Goal: Information Seeking & Learning: Learn about a topic

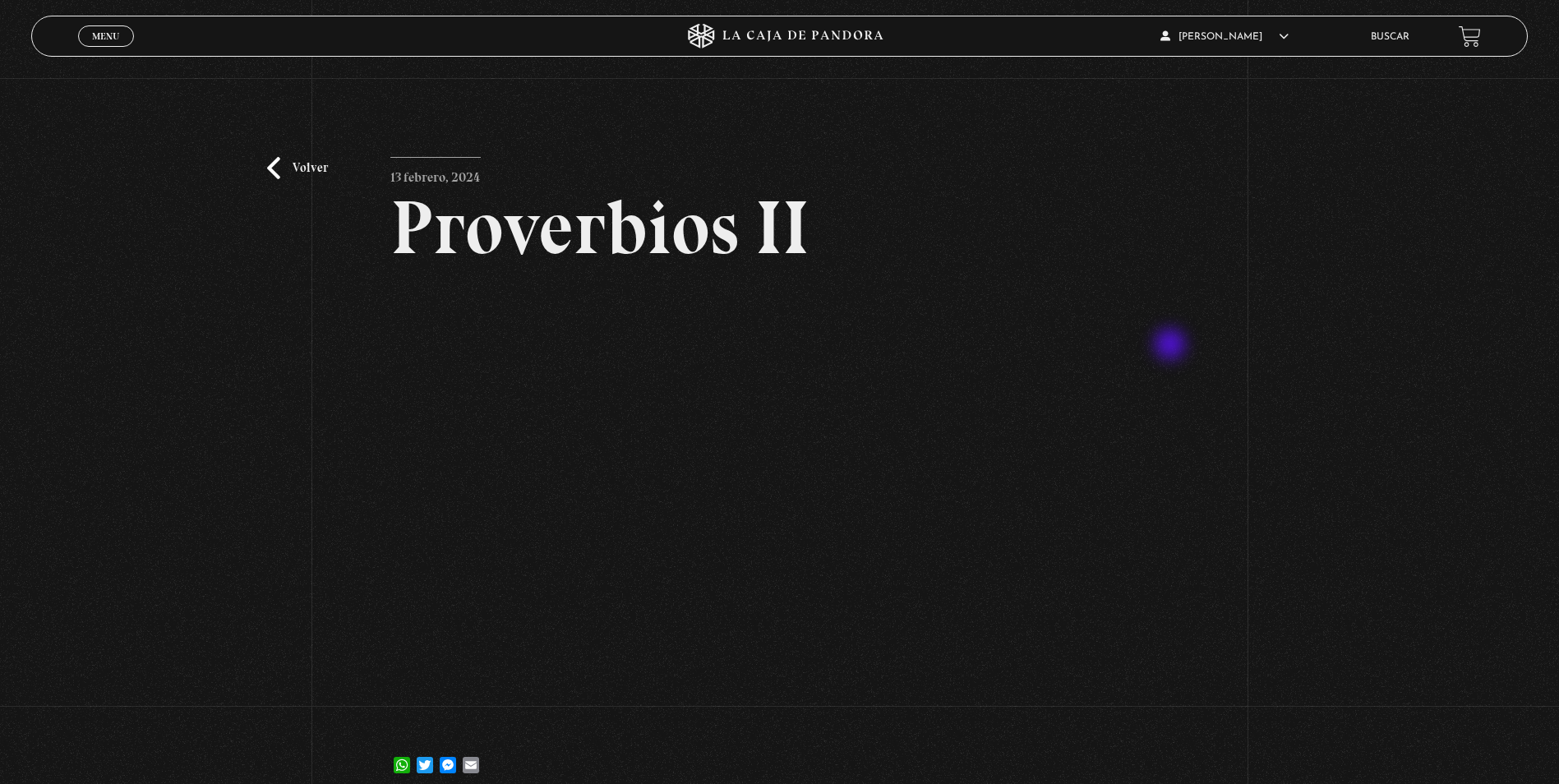
scroll to position [82, 0]
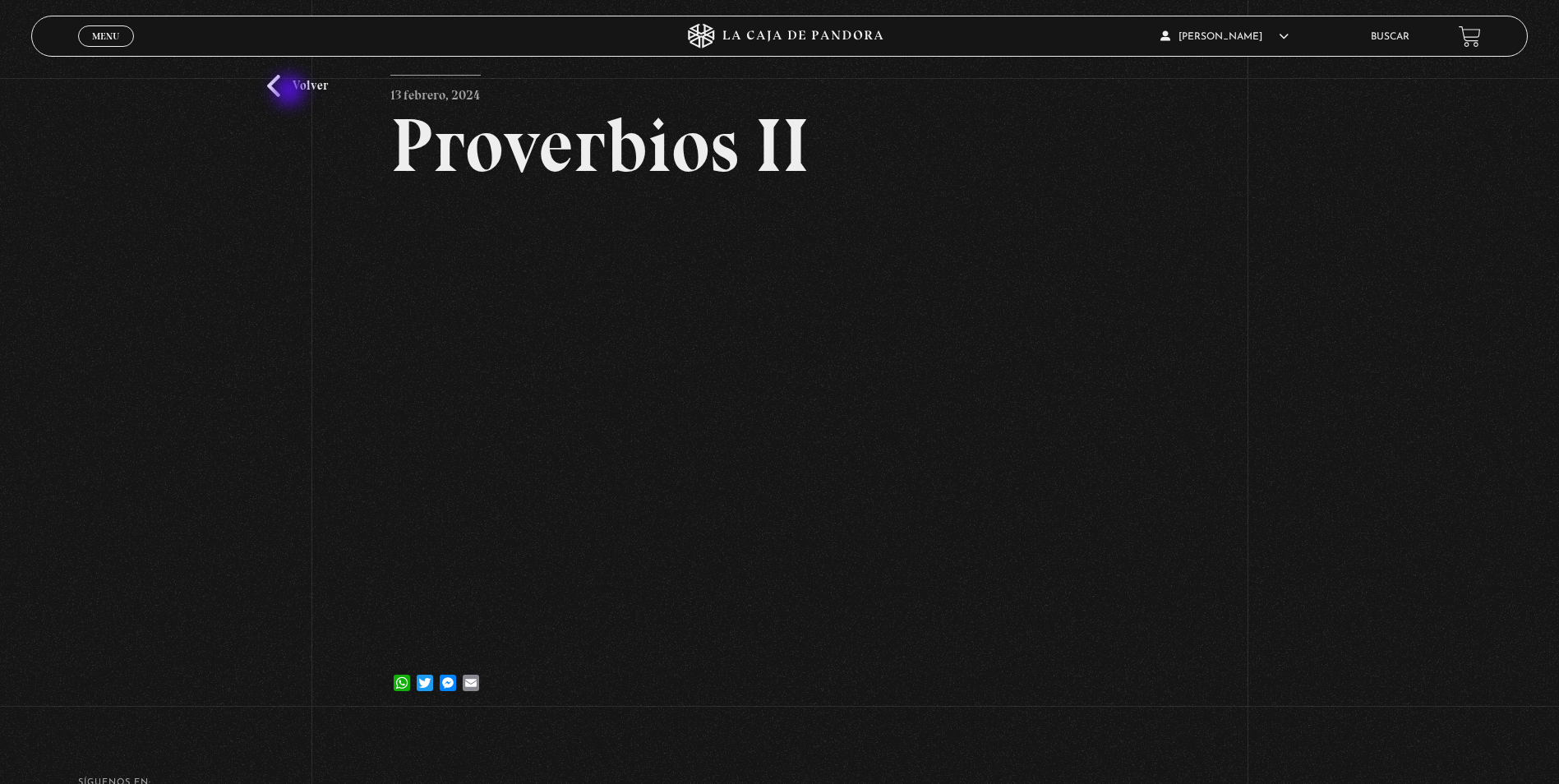
click at [291, 92] on link "Volver" at bounding box center [297, 85] width 61 height 22
click at [1393, 32] on link "Buscar" at bounding box center [1390, 36] width 39 height 10
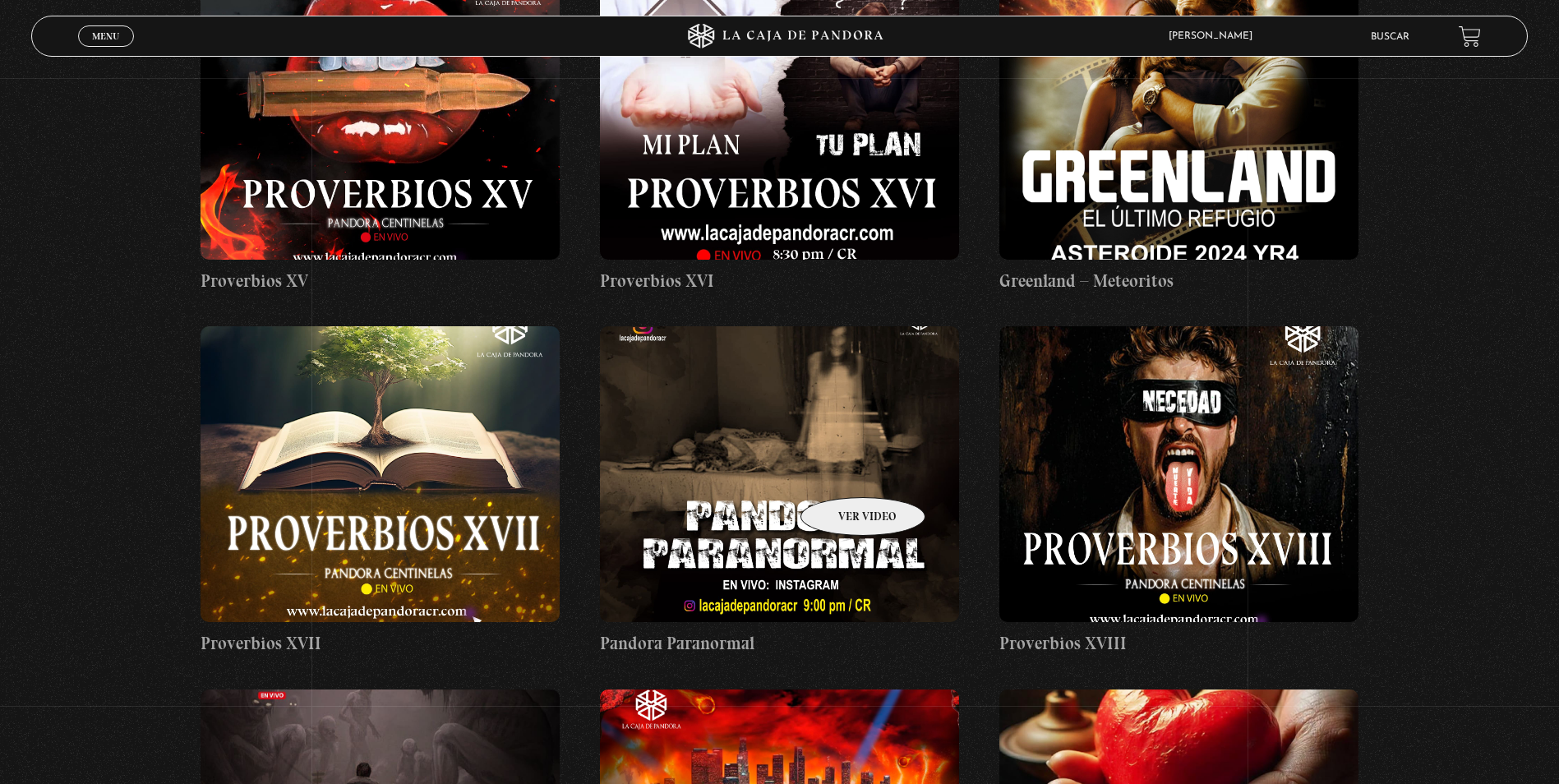
scroll to position [4847, 0]
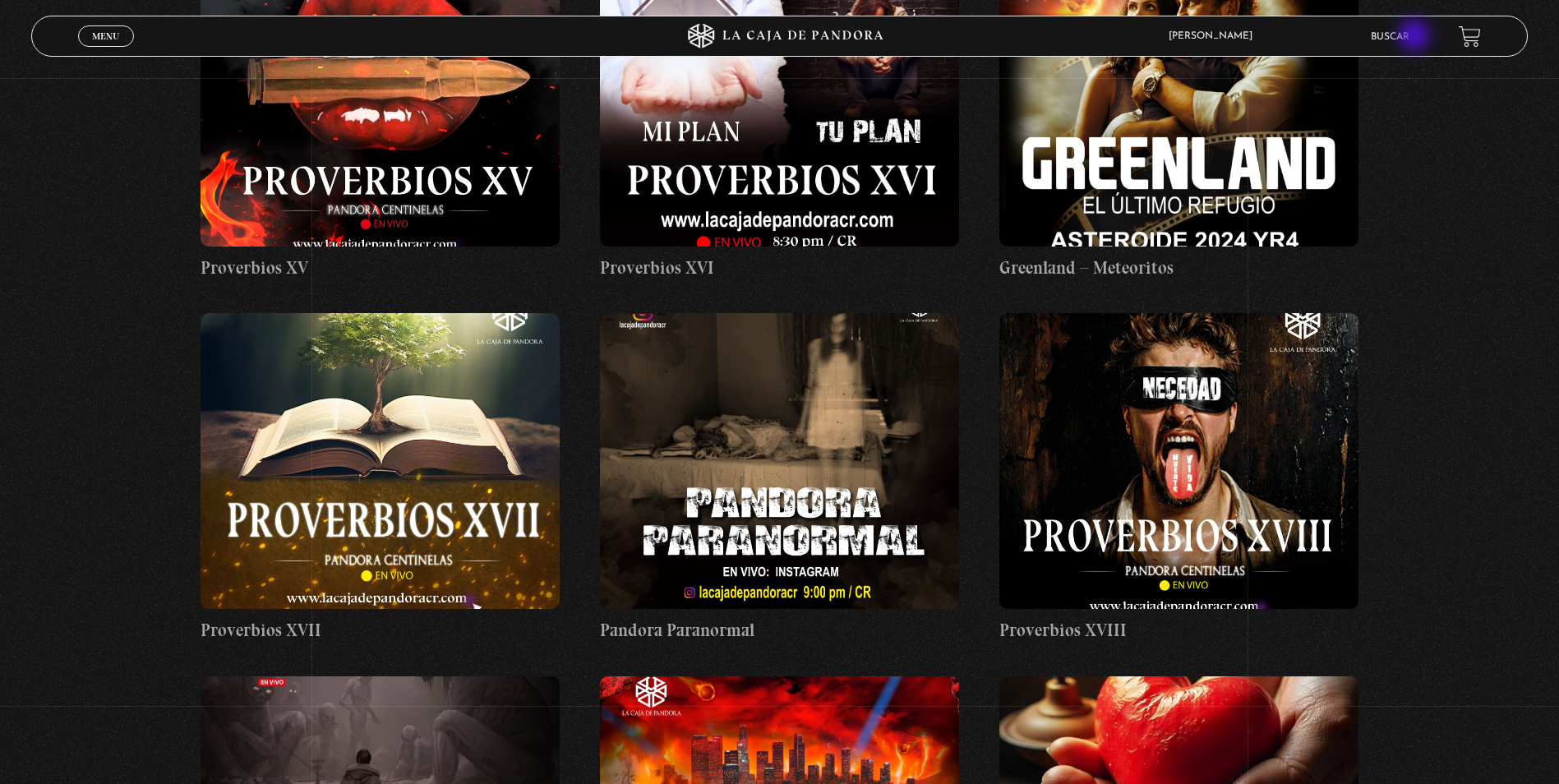
click at [1409, 37] on link "Buscar" at bounding box center [1390, 36] width 39 height 10
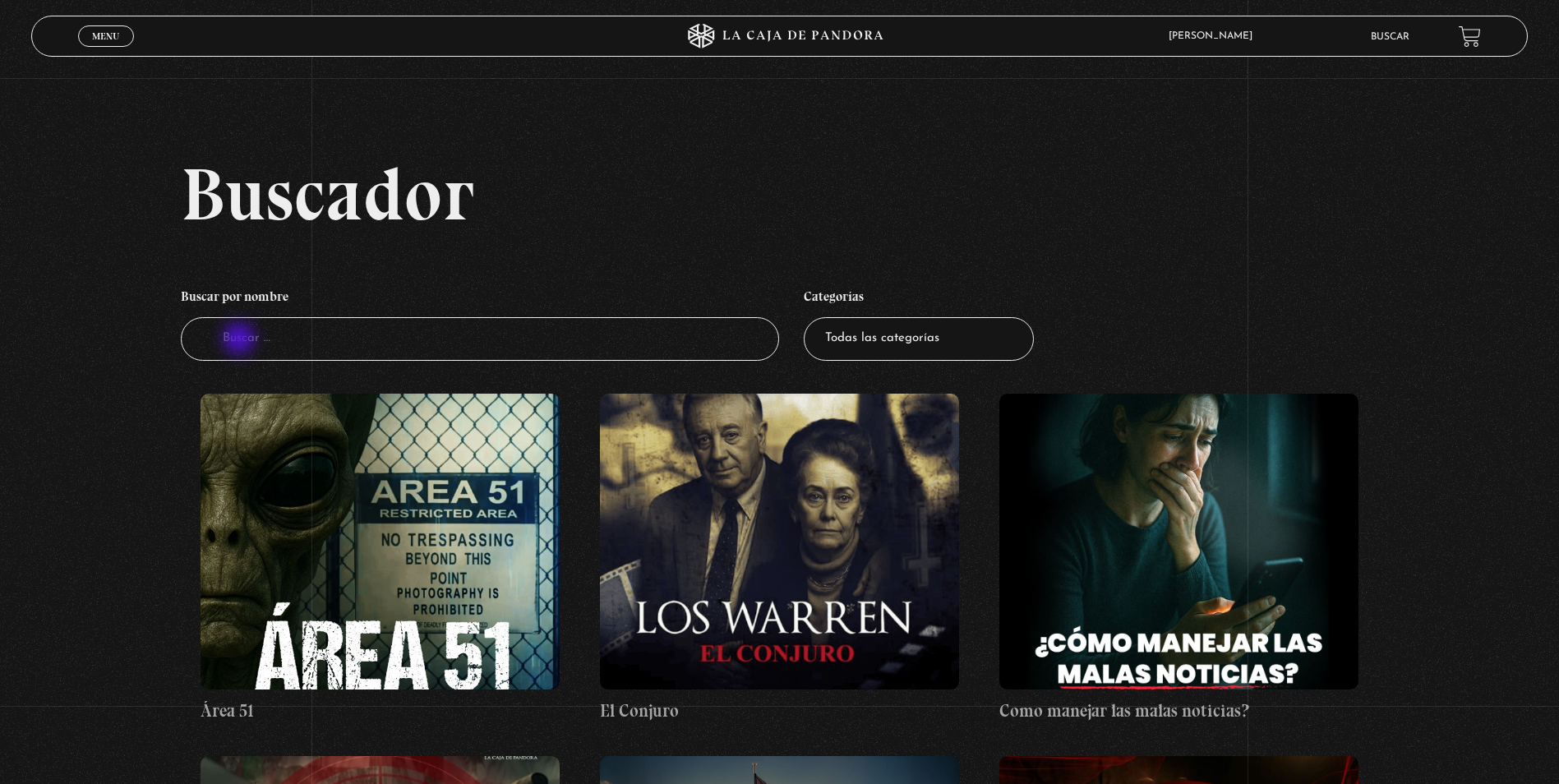
click at [241, 340] on input "Buscador" at bounding box center [479, 338] width 598 height 43
type input "doctor [PERSON_NAME]"
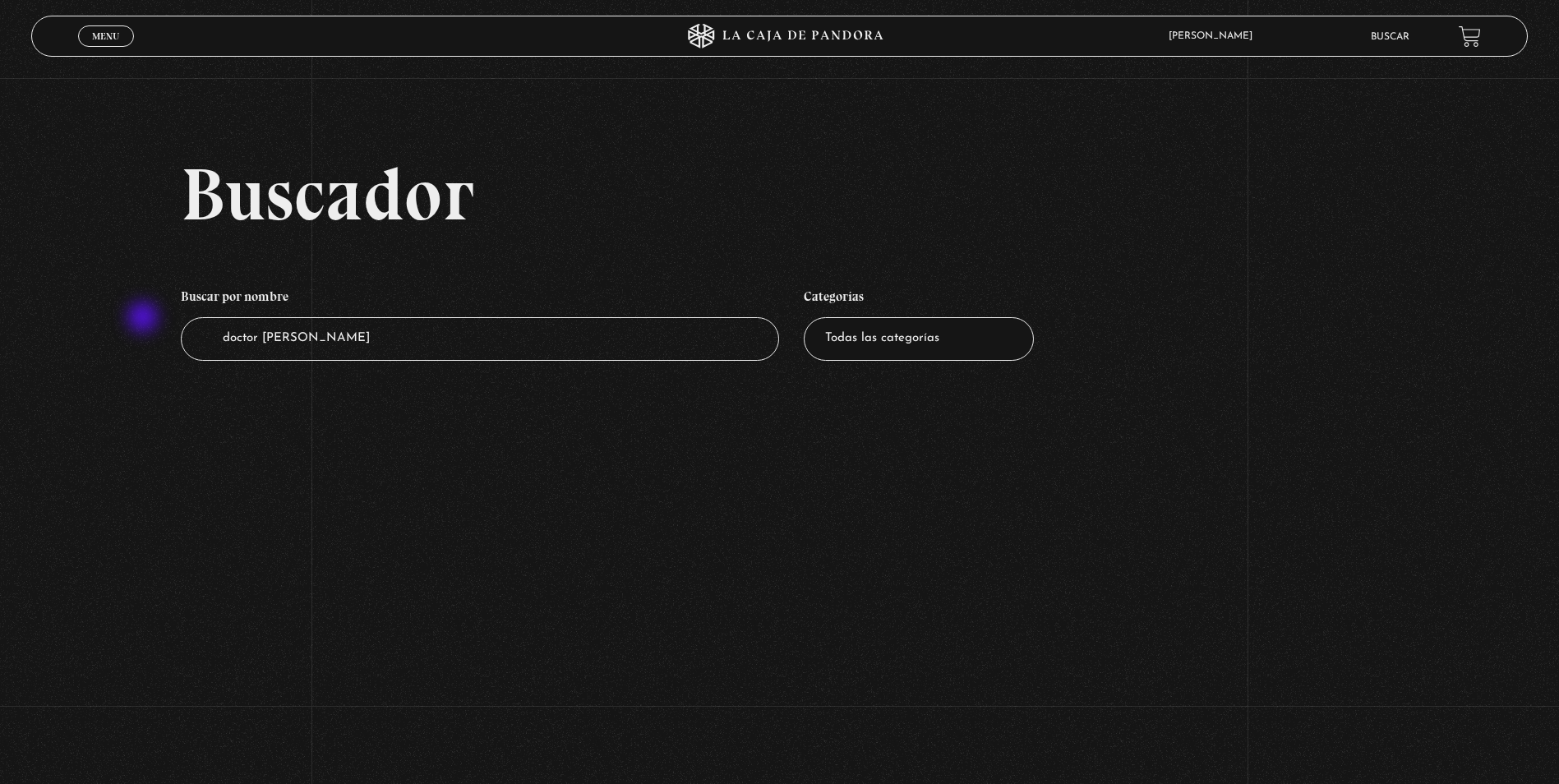
drag, startPoint x: 262, startPoint y: 341, endPoint x: 144, endPoint y: 319, distance: 120.0
click at [144, 319] on div "Buscador Buscar por nombre Buscador doctor strange Categorías Todas las categor…" at bounding box center [779, 275] width 1559 height 237
type input "strange"
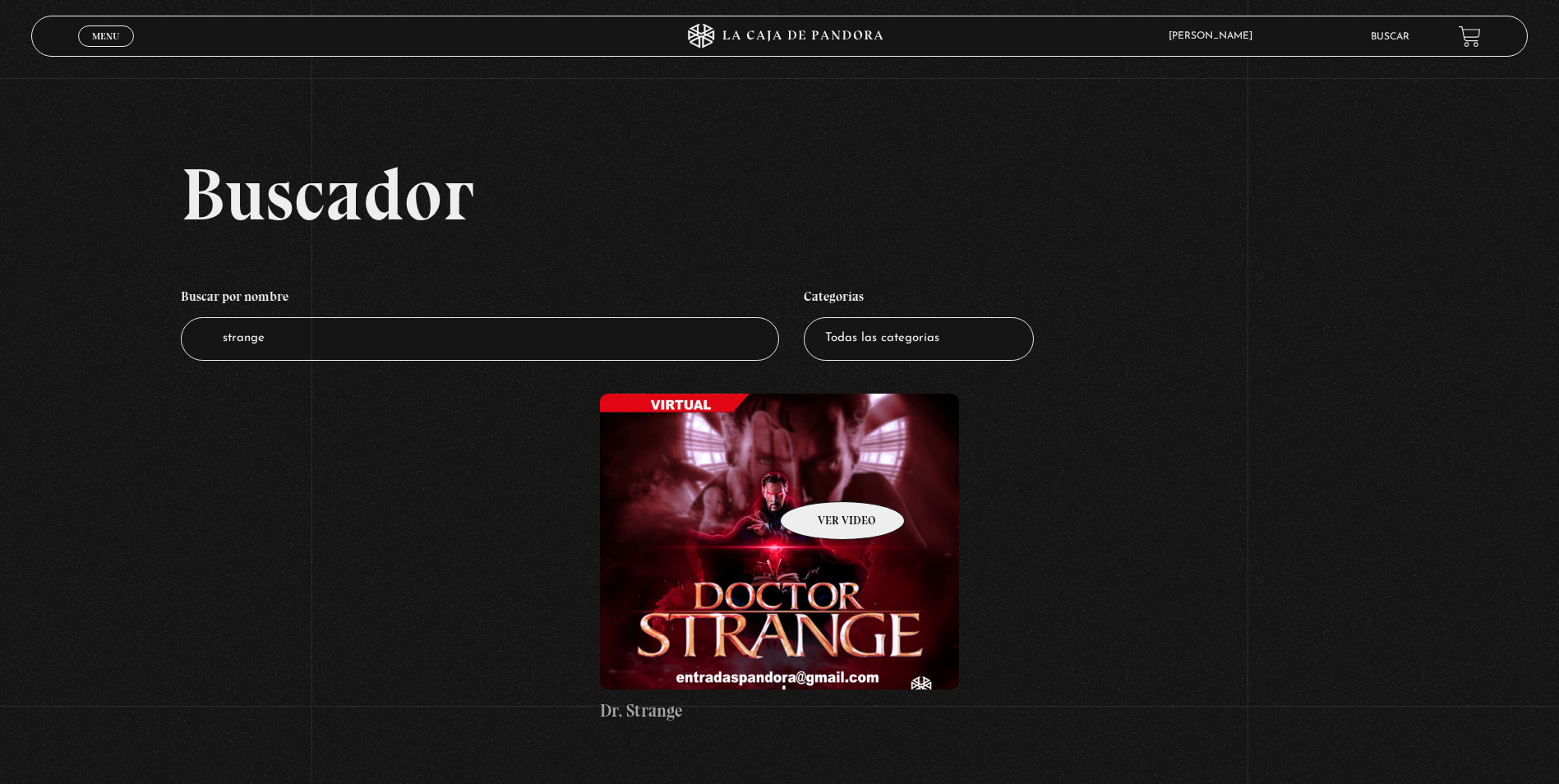
click at [821, 477] on figure at bounding box center [779, 542] width 359 height 296
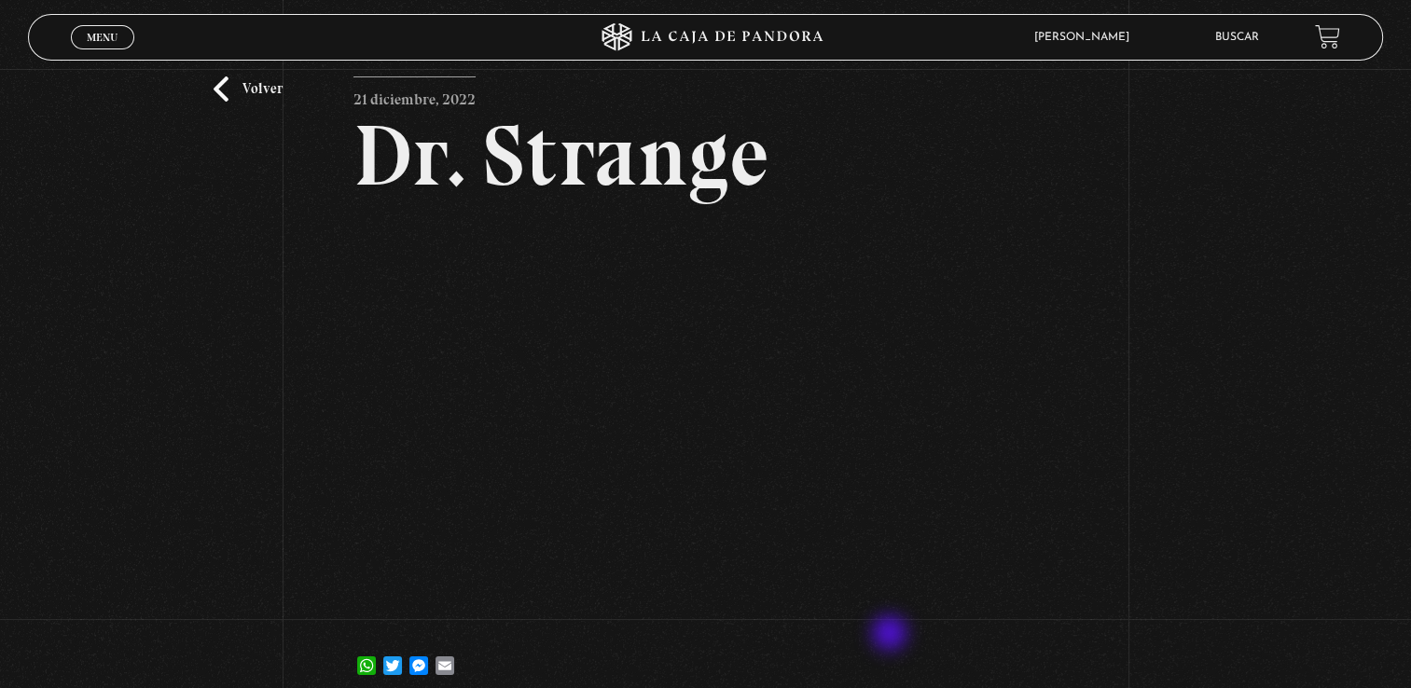
scroll to position [93, 0]
